Goal: Transaction & Acquisition: Obtain resource

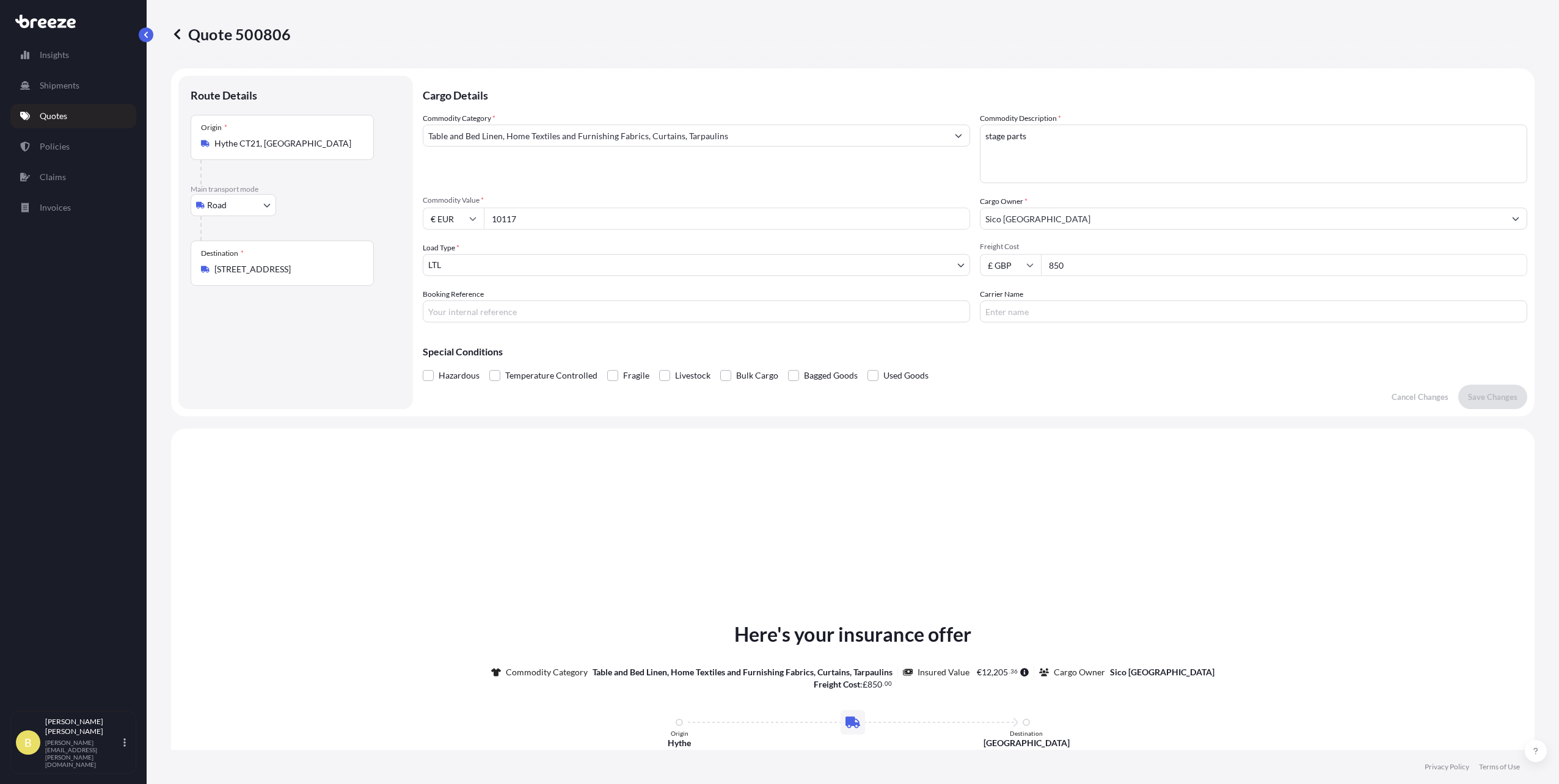
select select "Road"
select select "1"
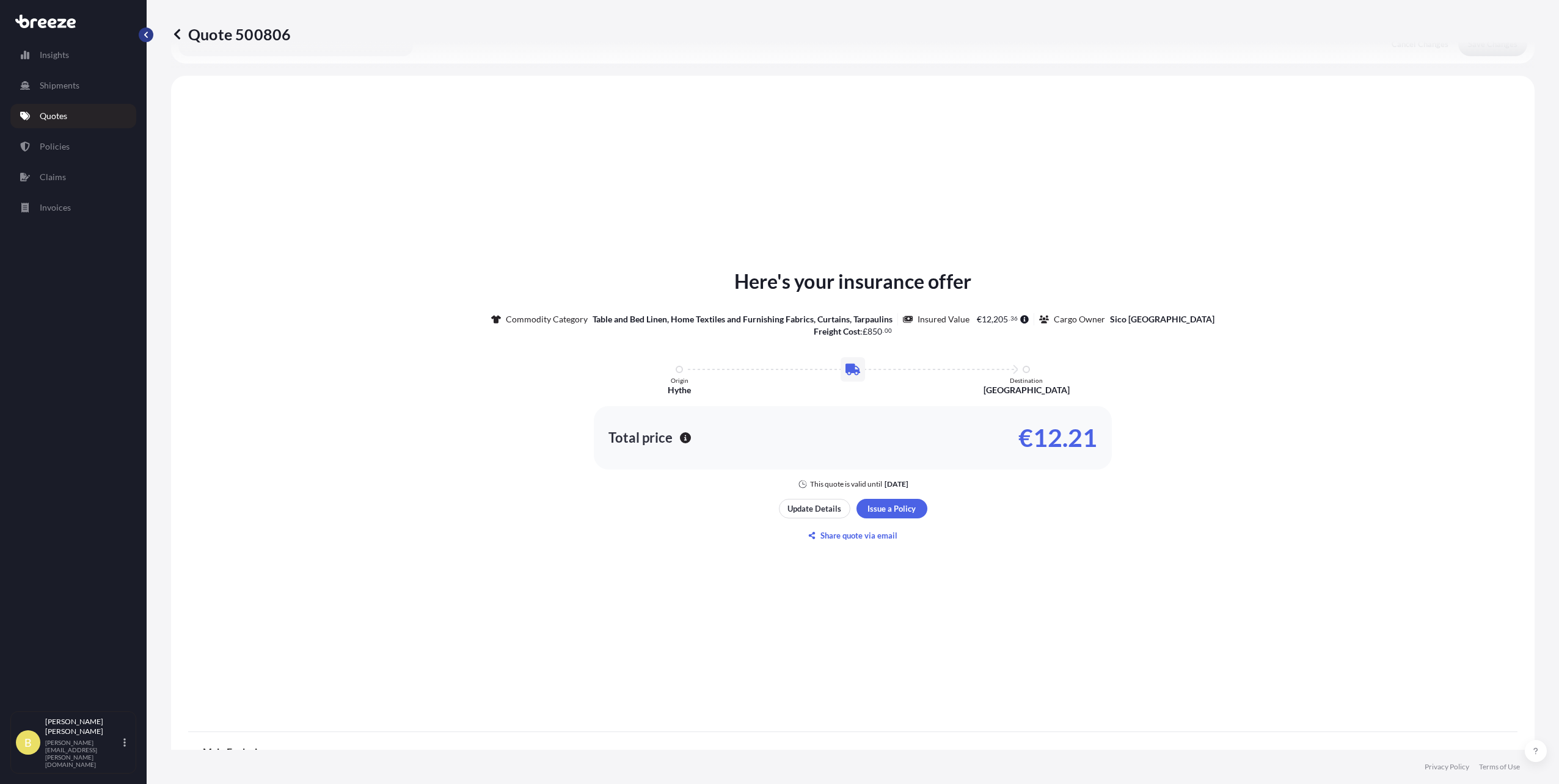
click at [147, 30] on button "button" at bounding box center [146, 35] width 15 height 15
click at [49, 93] on link "Shipments" at bounding box center [73, 86] width 126 height 25
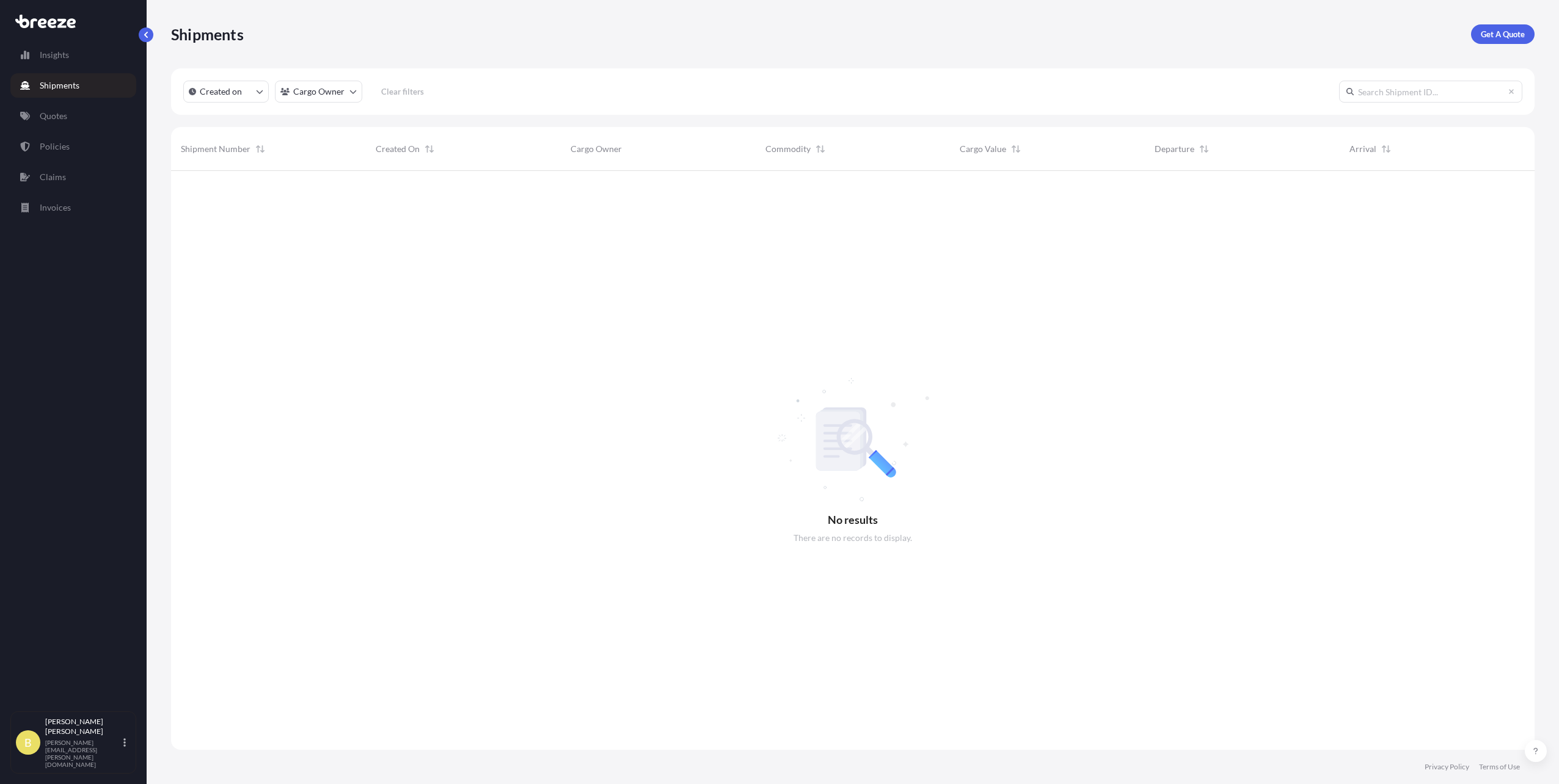
scroll to position [614, 1354]
click at [80, 117] on link "Quotes" at bounding box center [73, 116] width 126 height 25
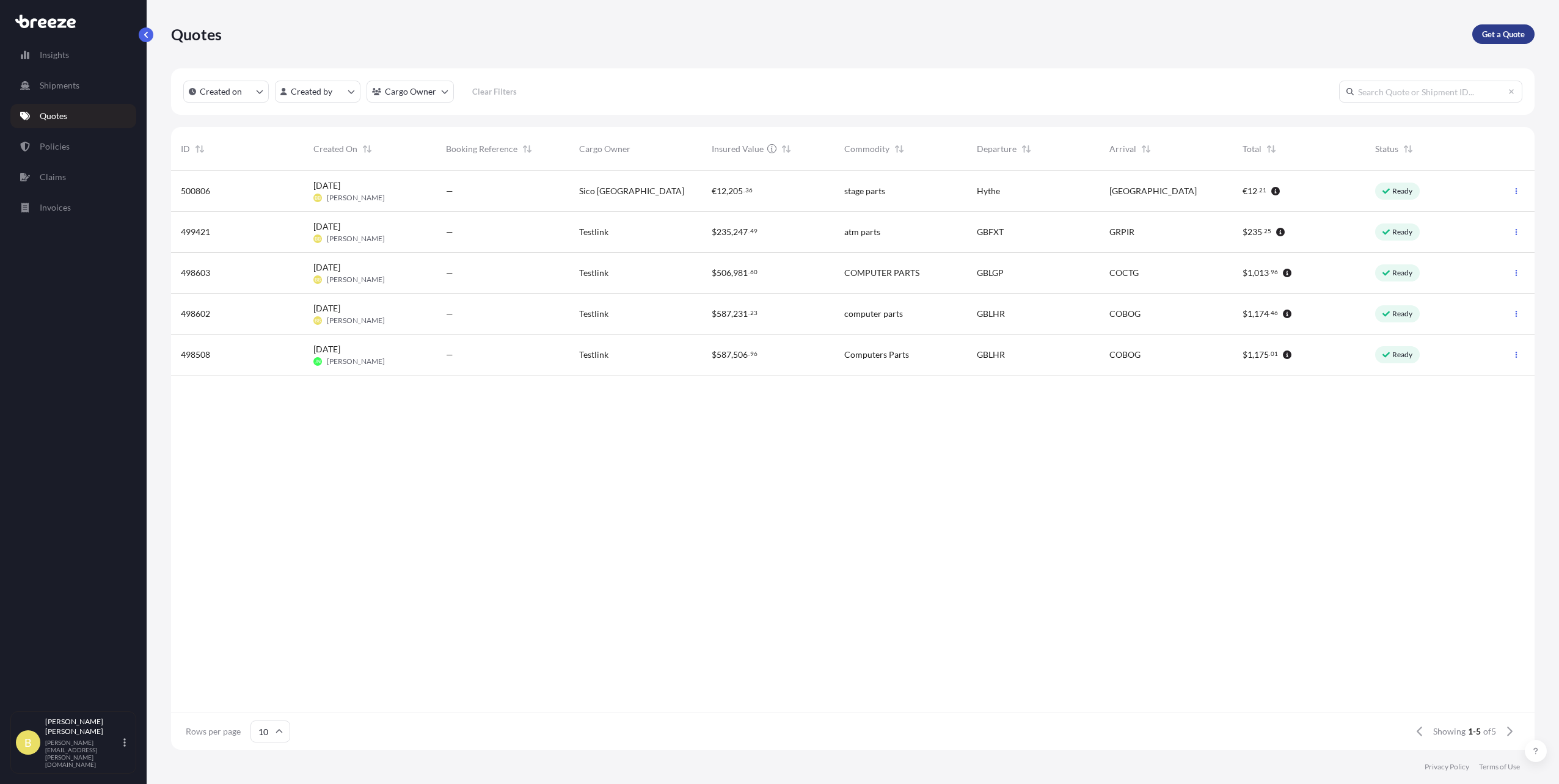
click at [1514, 25] on link "Get a Quote" at bounding box center [1503, 35] width 62 height 20
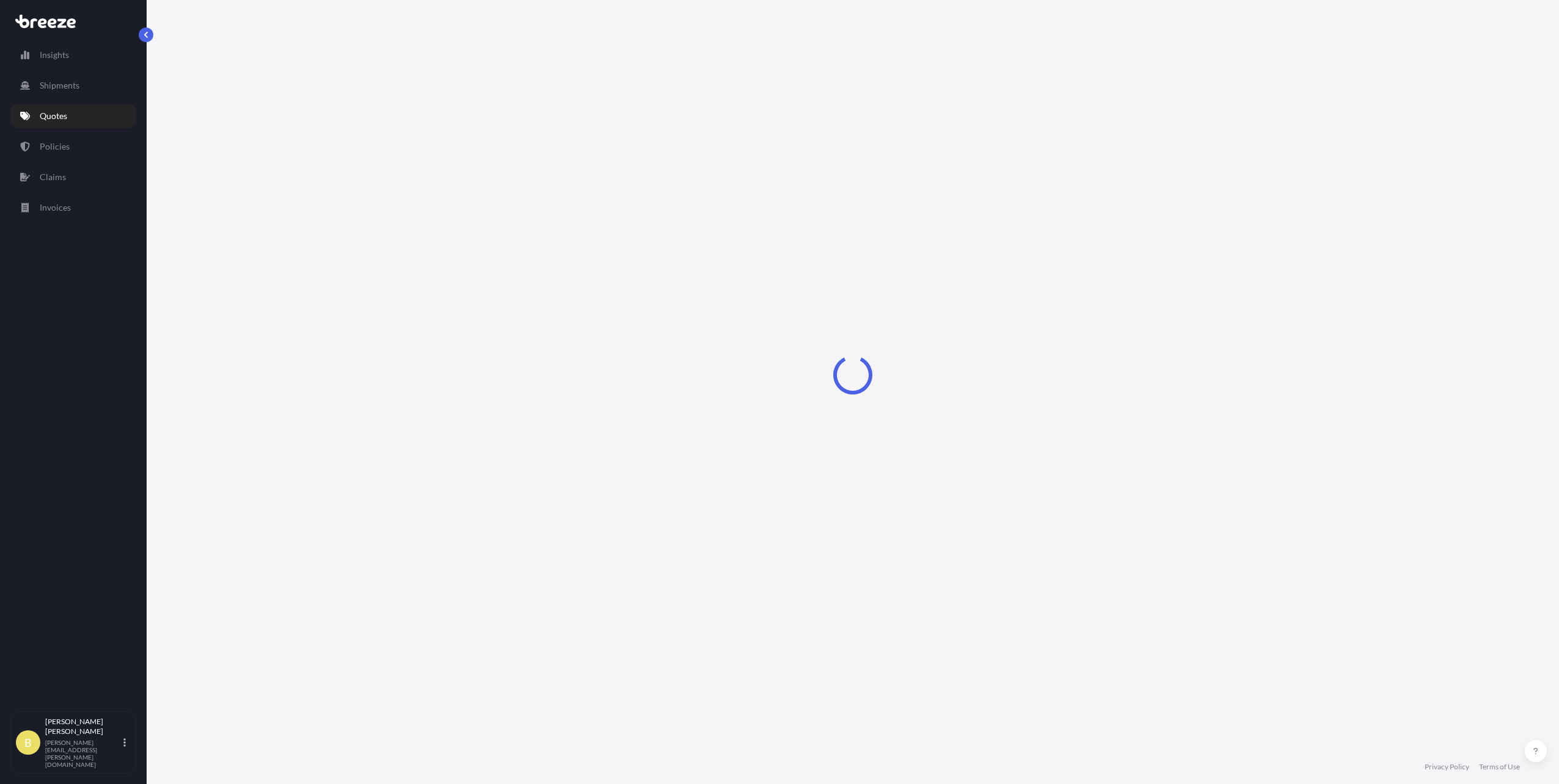
select select "Road"
select select "Sea"
select select "1"
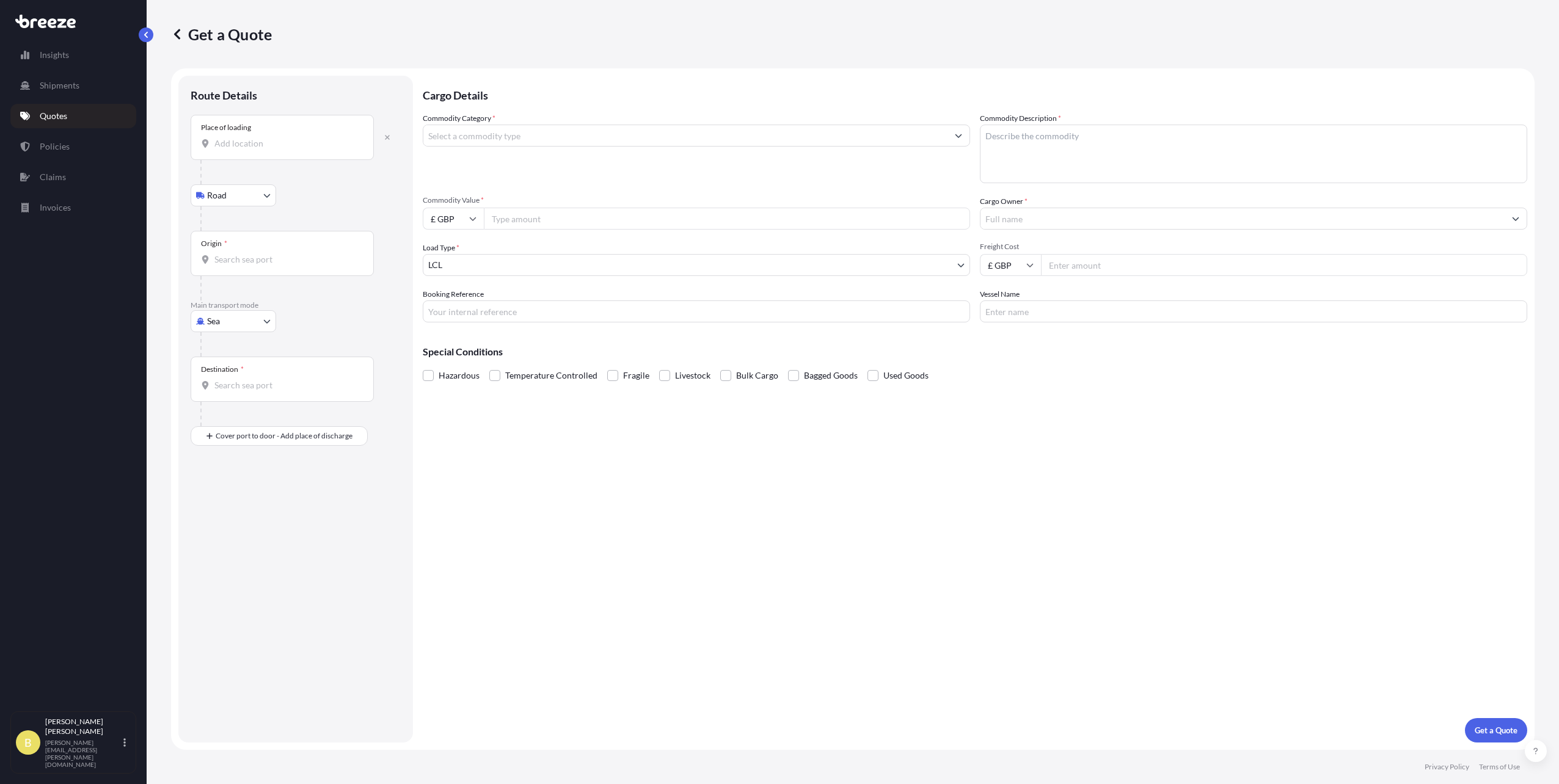
click at [267, 139] on input "Place of loading" at bounding box center [286, 143] width 144 height 12
click at [279, 211] on span "Hythe CT21 , [GEOGRAPHIC_DATA]" at bounding box center [299, 214] width 134 height 12
type input "Hythe CT21, [GEOGRAPHIC_DATA]"
click at [272, 264] on input "Origin *" at bounding box center [286, 265] width 144 height 12
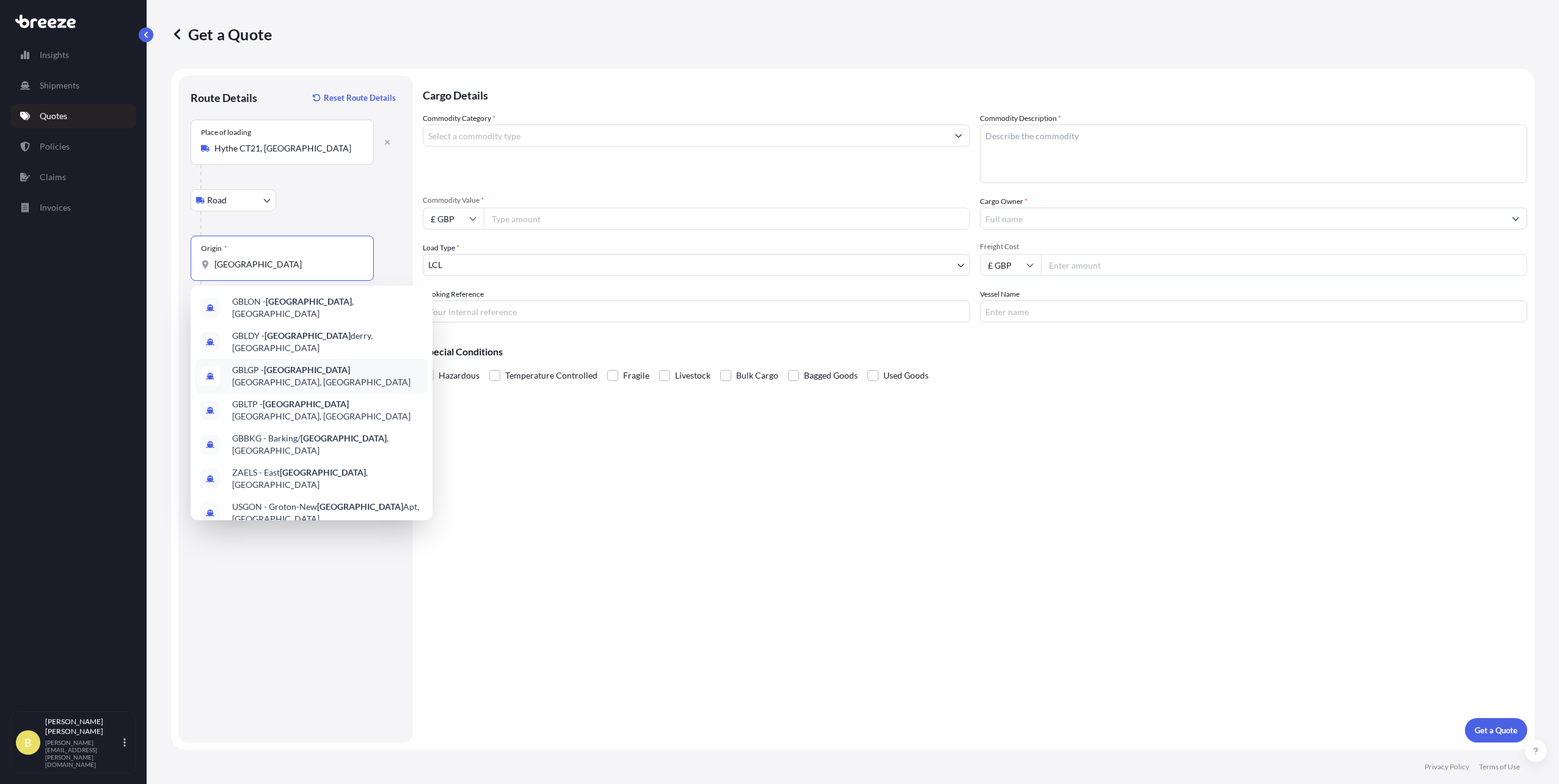
click at [314, 367] on span "GBLGP - [GEOGRAPHIC_DATA], [GEOGRAPHIC_DATA]" at bounding box center [327, 377] width 190 height 25
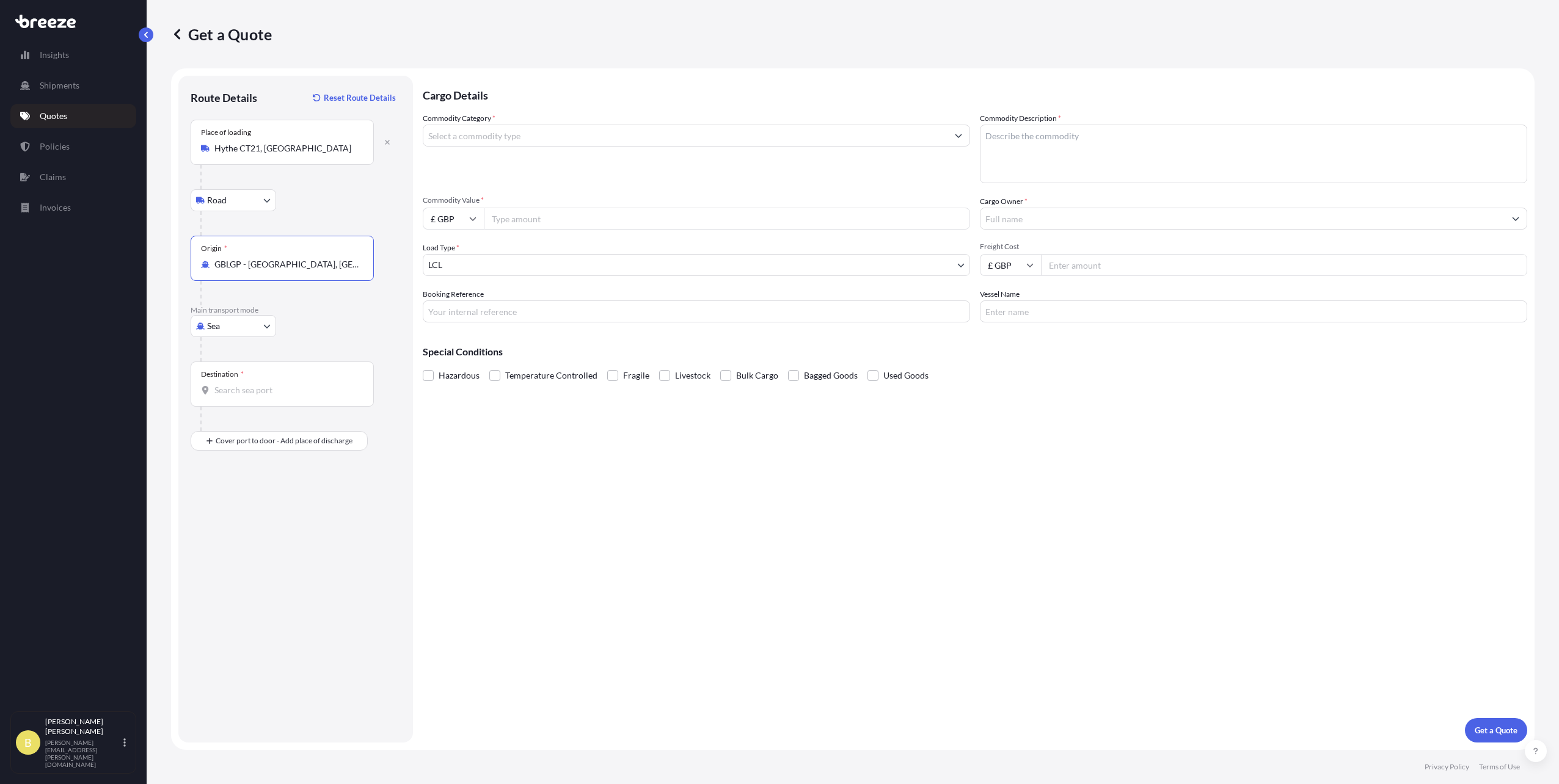
type input "GBLGP - [GEOGRAPHIC_DATA], [GEOGRAPHIC_DATA]"
click at [424, 404] on div "Cargo Details Commodity Category * Commodity Description * Commodity Value * £ …" at bounding box center [975, 409] width 1104 height 667
click at [327, 391] on input "Destination *" at bounding box center [286, 390] width 144 height 12
type input "v"
type input "g"
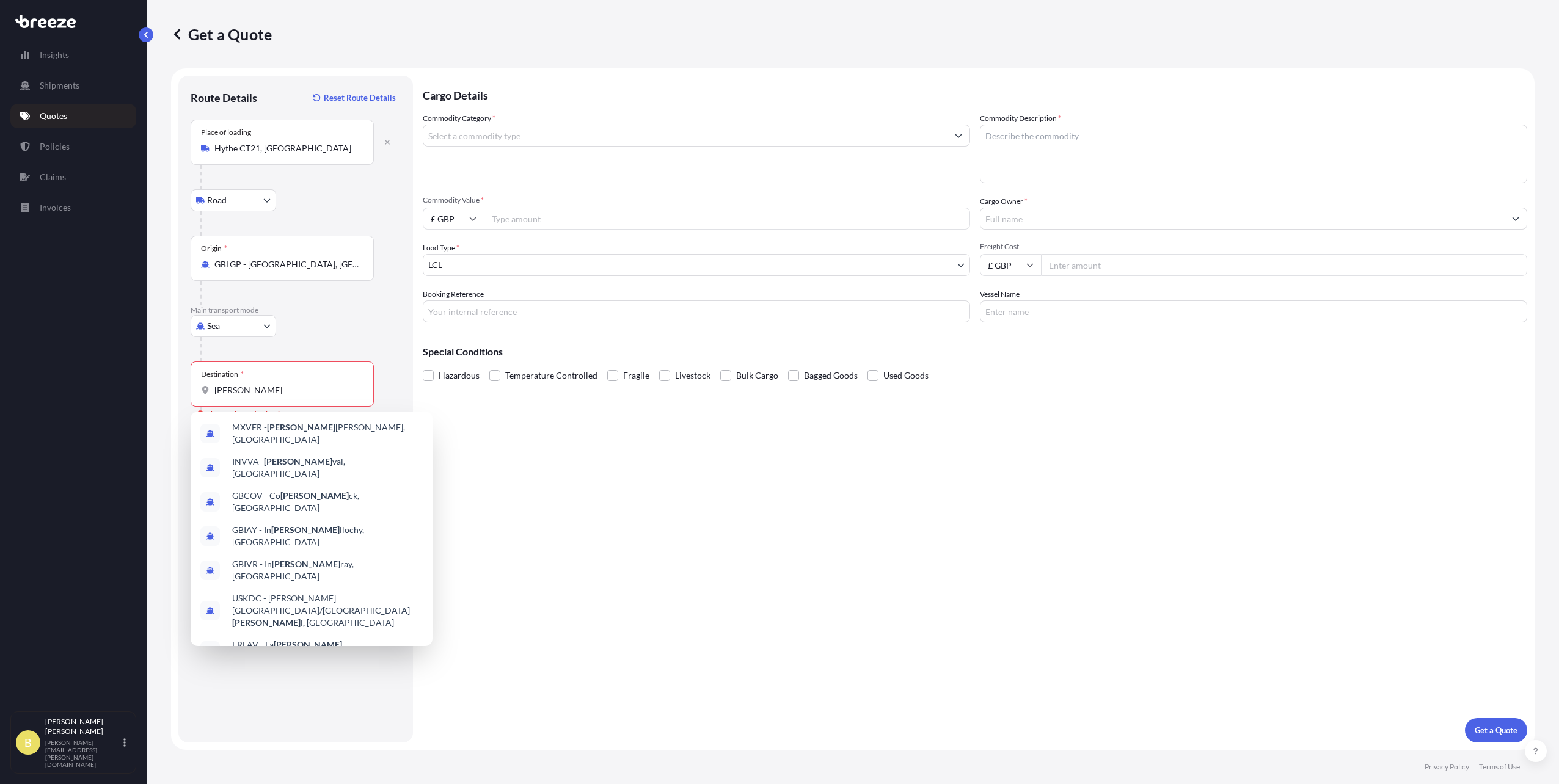
drag, startPoint x: 563, startPoint y: 498, endPoint x: 558, endPoint y: 495, distance: 5.8
click at [562, 498] on div "Cargo Details Commodity Category * Commodity Description * Commodity Value * £ …" at bounding box center [975, 409] width 1104 height 667
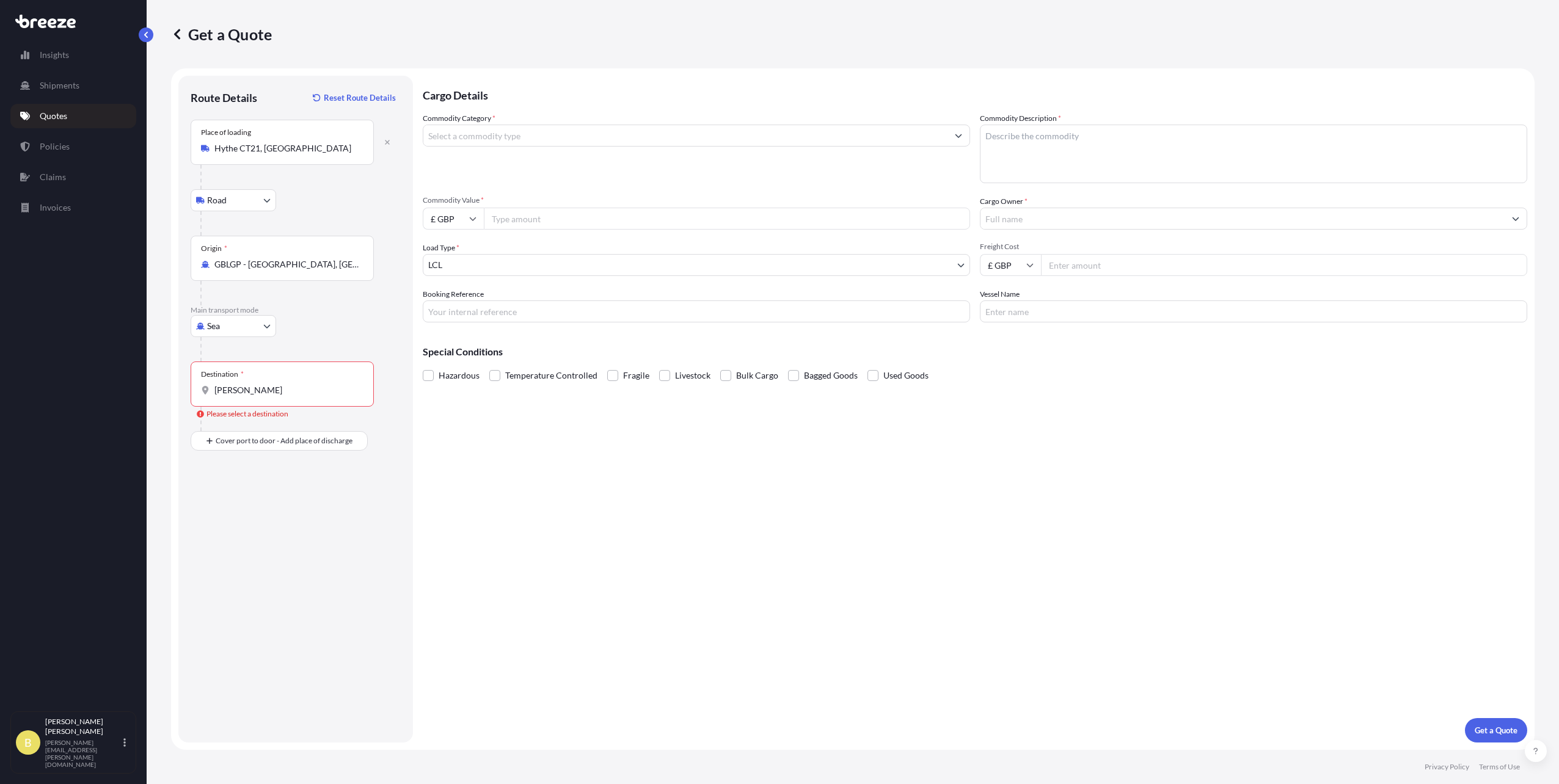
click at [301, 386] on input "[PERSON_NAME]" at bounding box center [286, 390] width 144 height 12
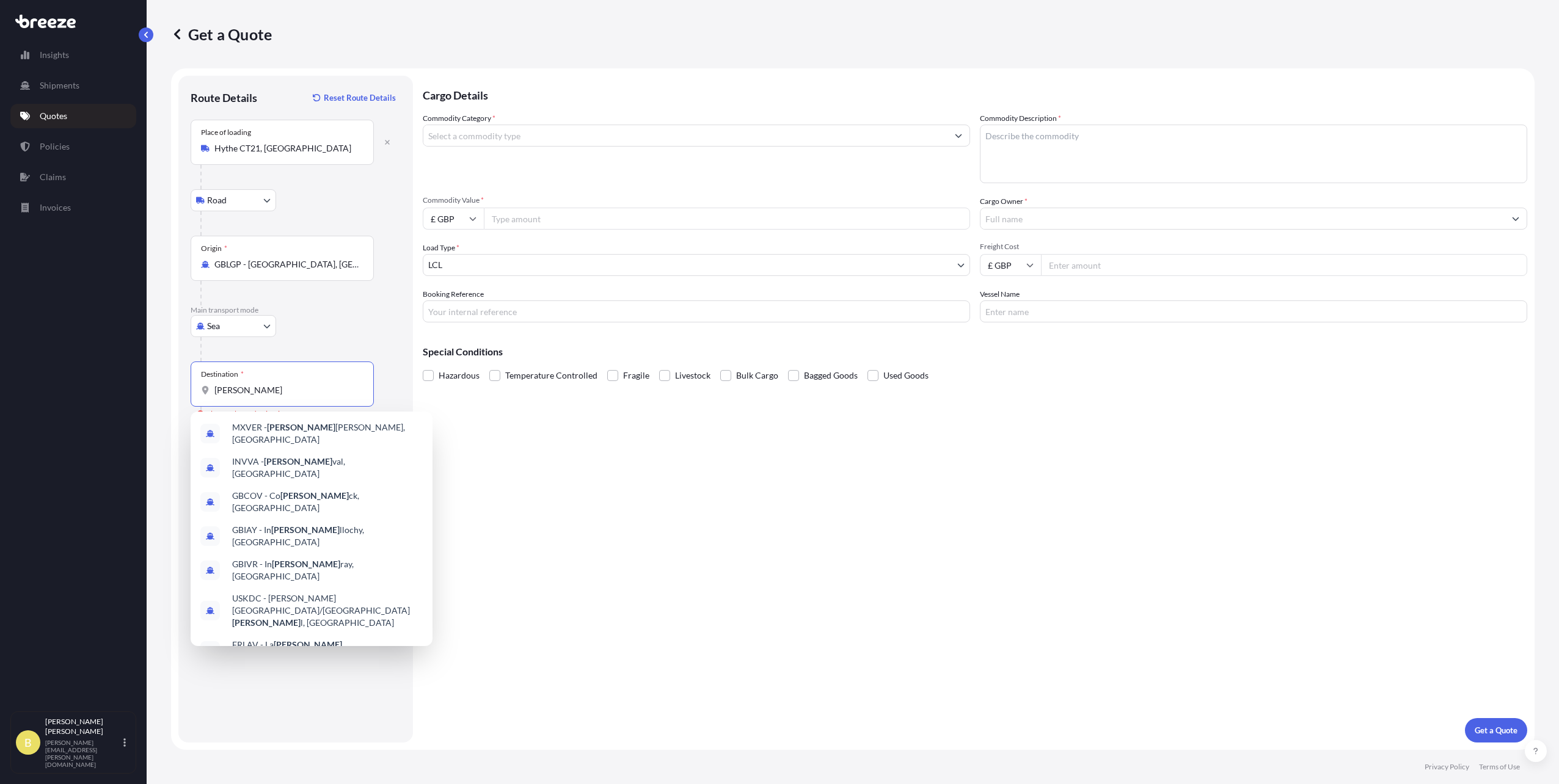
click at [301, 386] on input "[PERSON_NAME]" at bounding box center [286, 390] width 144 height 12
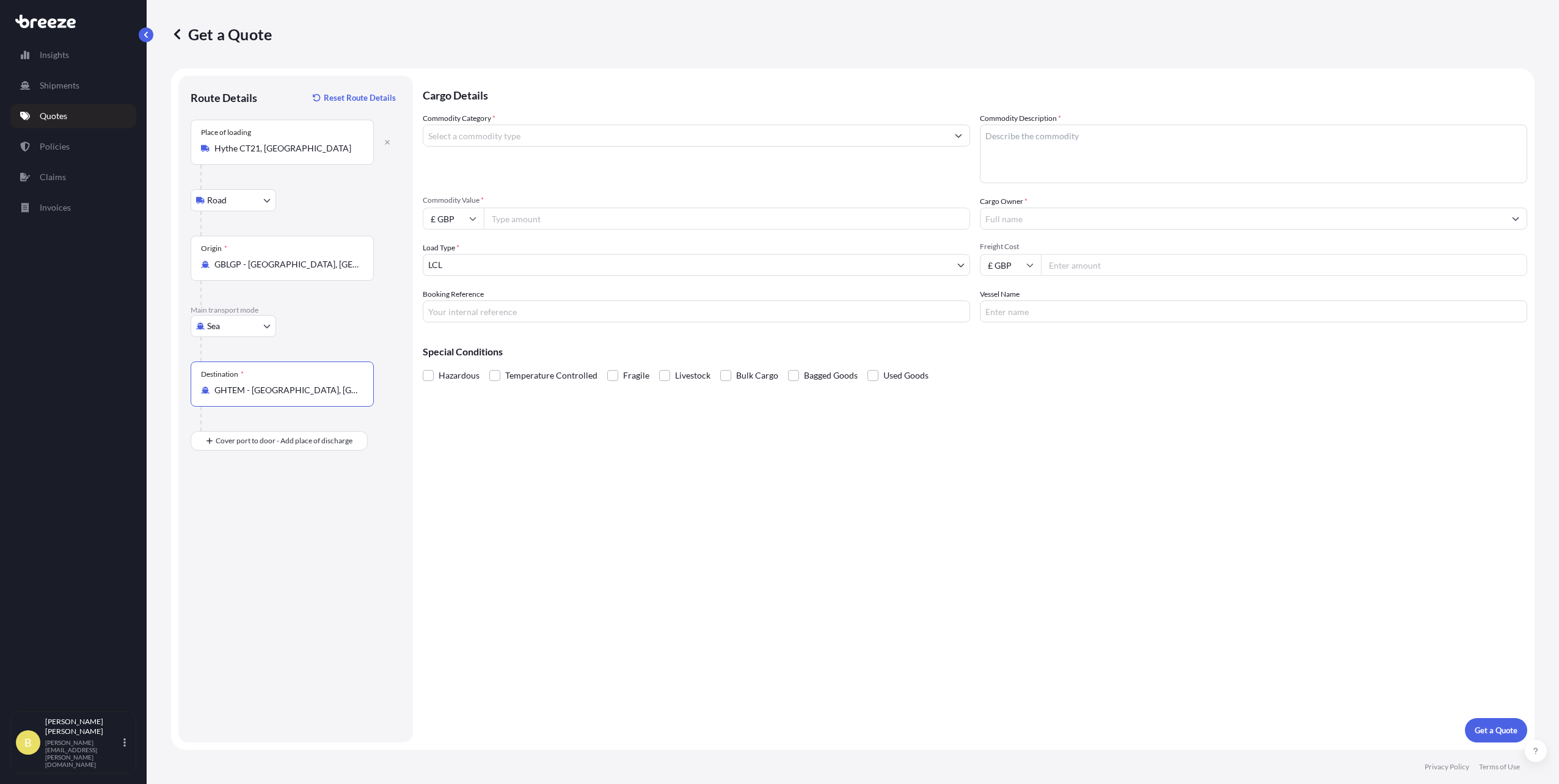
type input "GHTEM - [GEOGRAPHIC_DATA], [GEOGRAPHIC_DATA]"
click at [528, 214] on input "Commodity Value *" at bounding box center [727, 219] width 486 height 22
